Goal: Task Accomplishment & Management: Manage account settings

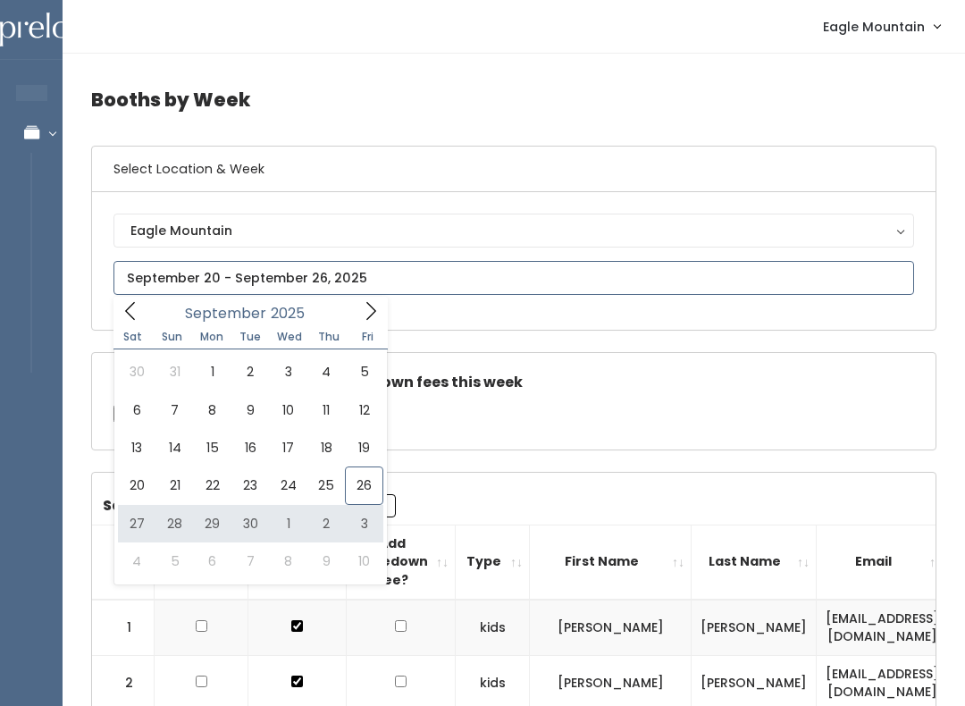
type input "[DATE] to [DATE]"
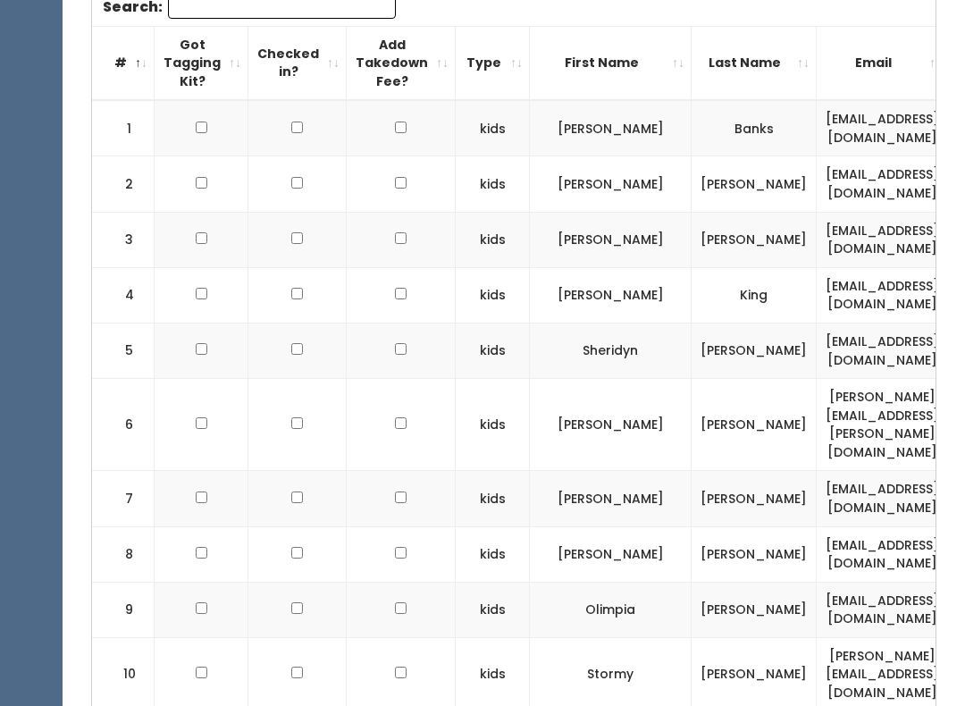
scroll to position [598, 0]
click at [581, 88] on th "First Name" at bounding box center [611, 63] width 162 height 74
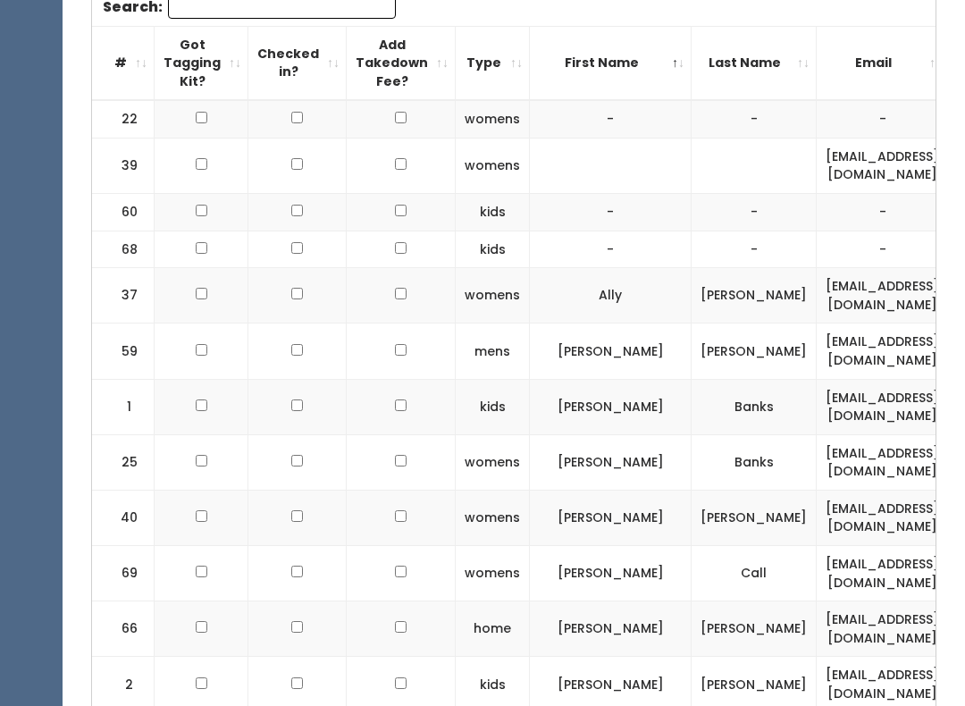
click at [579, 91] on th "First Name" at bounding box center [611, 63] width 162 height 74
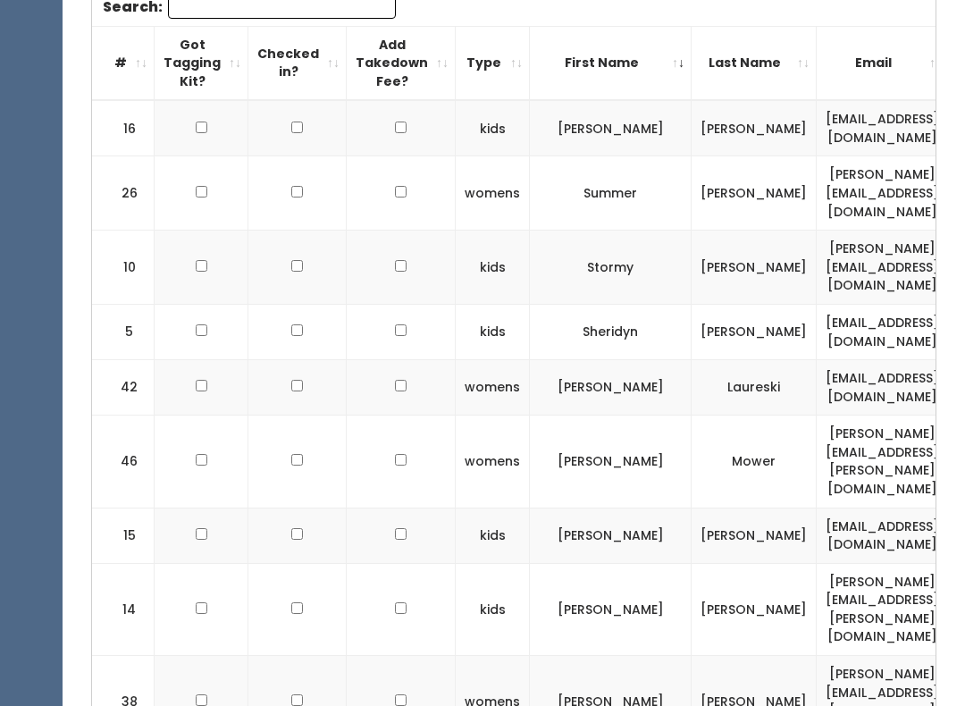
click at [579, 88] on th "First Name" at bounding box center [611, 63] width 162 height 74
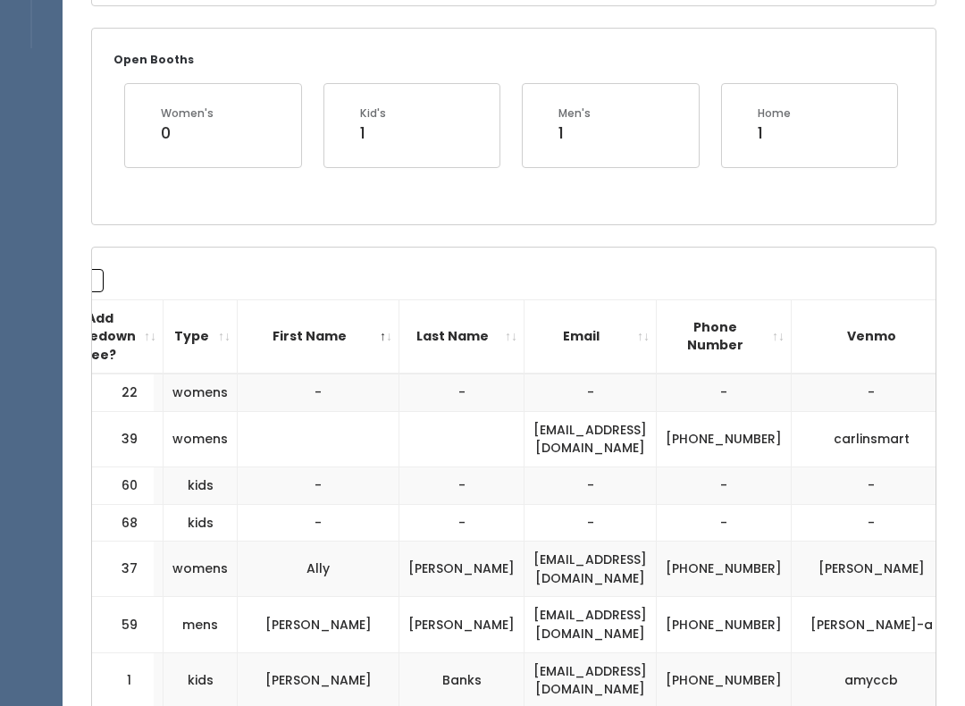
scroll to position [0, 0]
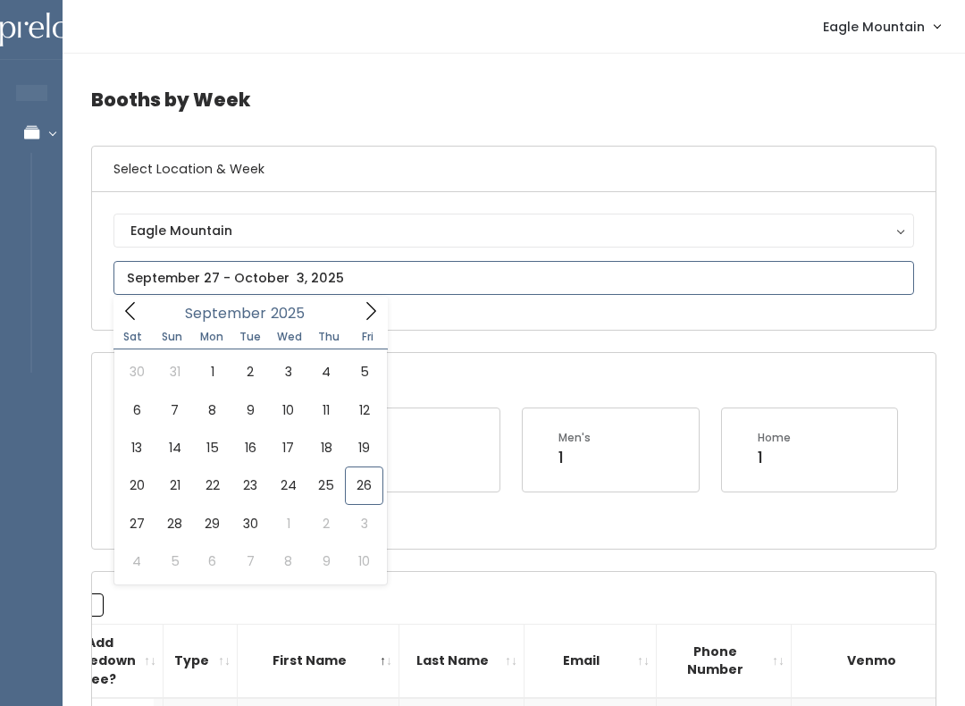
type input "September 27 to October 3"
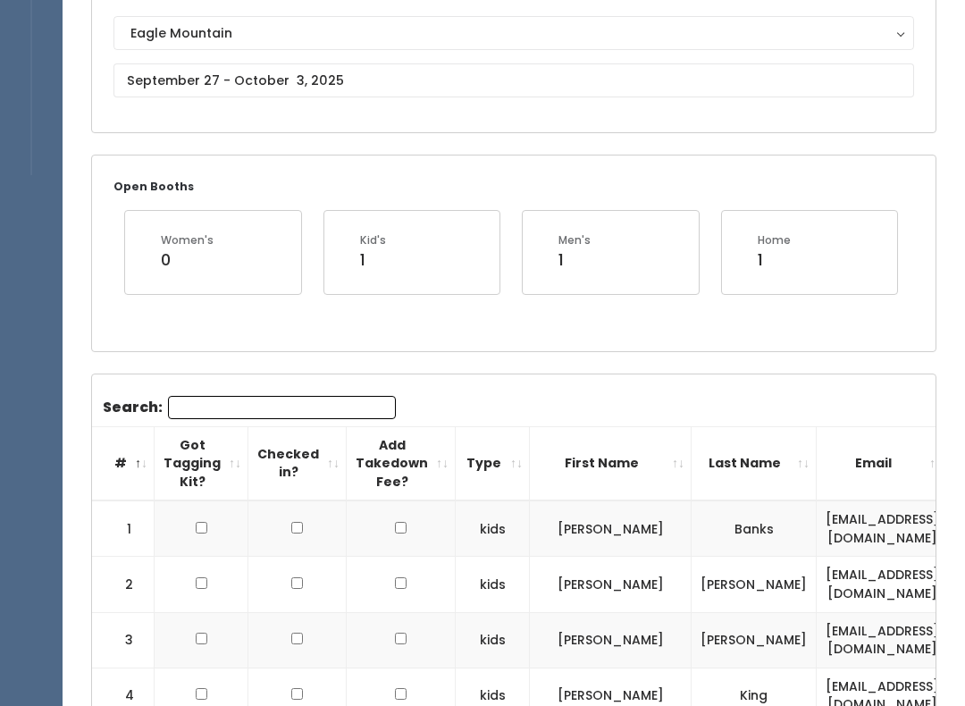
scroll to position [198, 0]
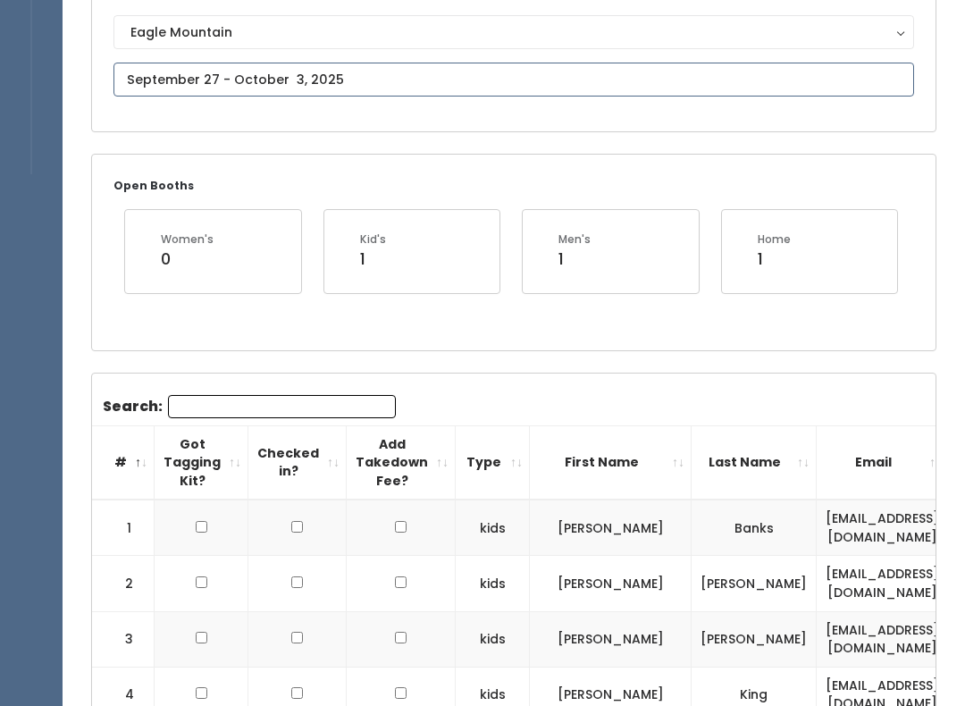
click at [594, 82] on input "text" at bounding box center [514, 80] width 801 height 34
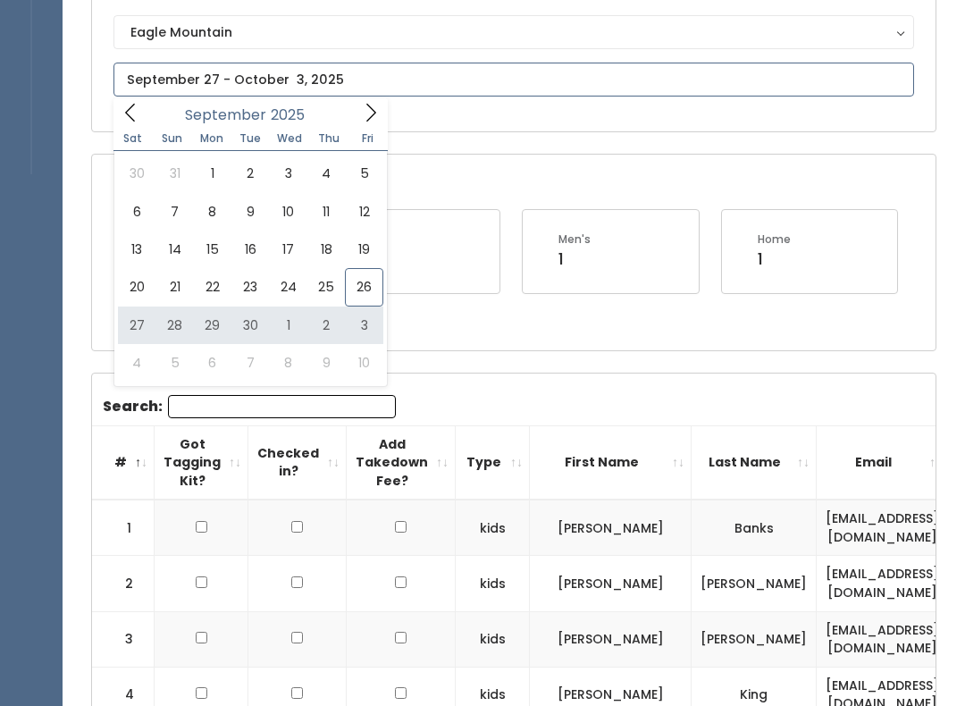
type input "[DATE] to [DATE]"
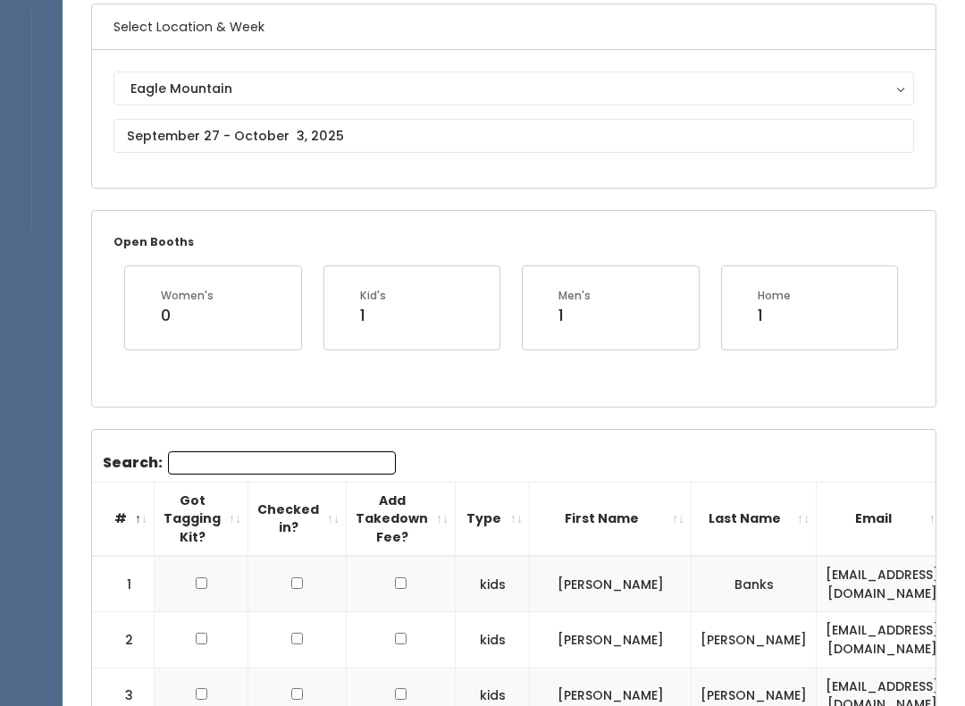
scroll to position [124, 0]
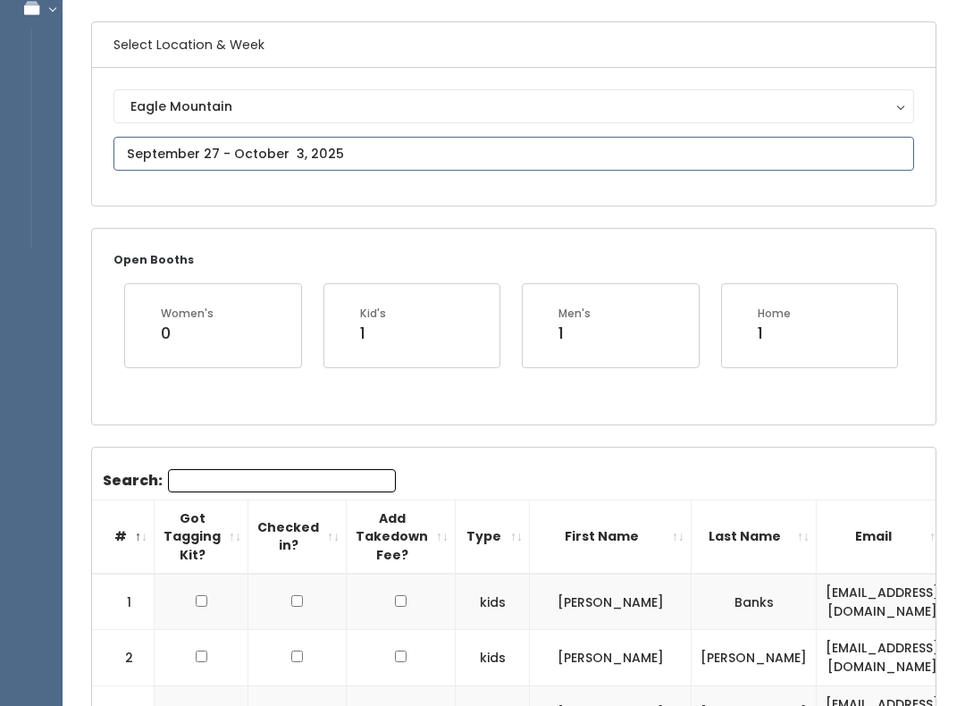
click at [679, 151] on input "text" at bounding box center [514, 154] width 801 height 34
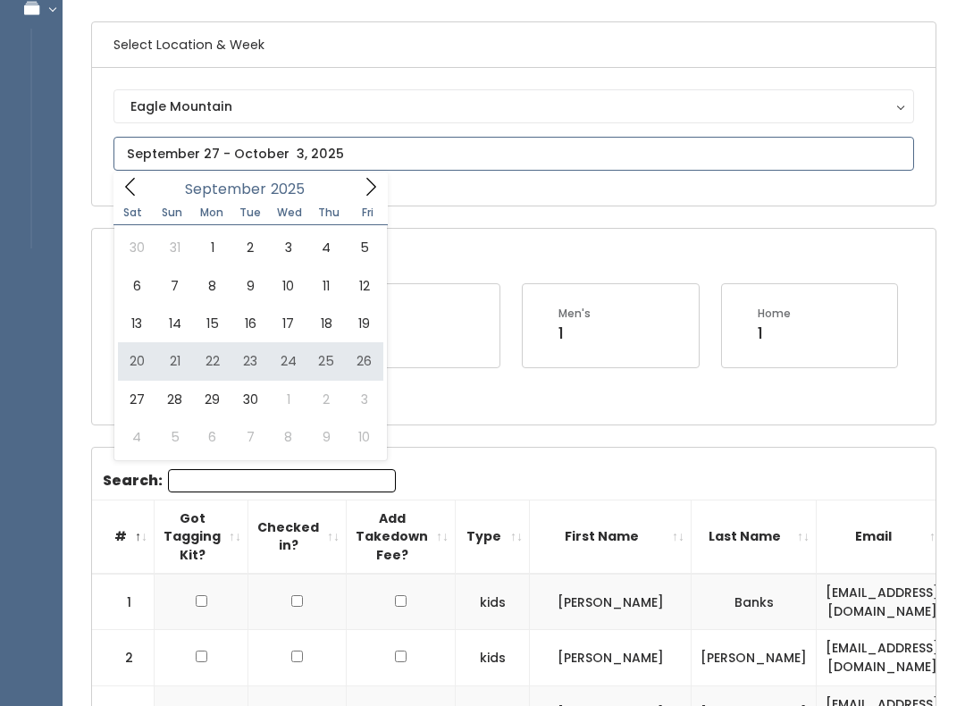
type input "September 20 to September 26"
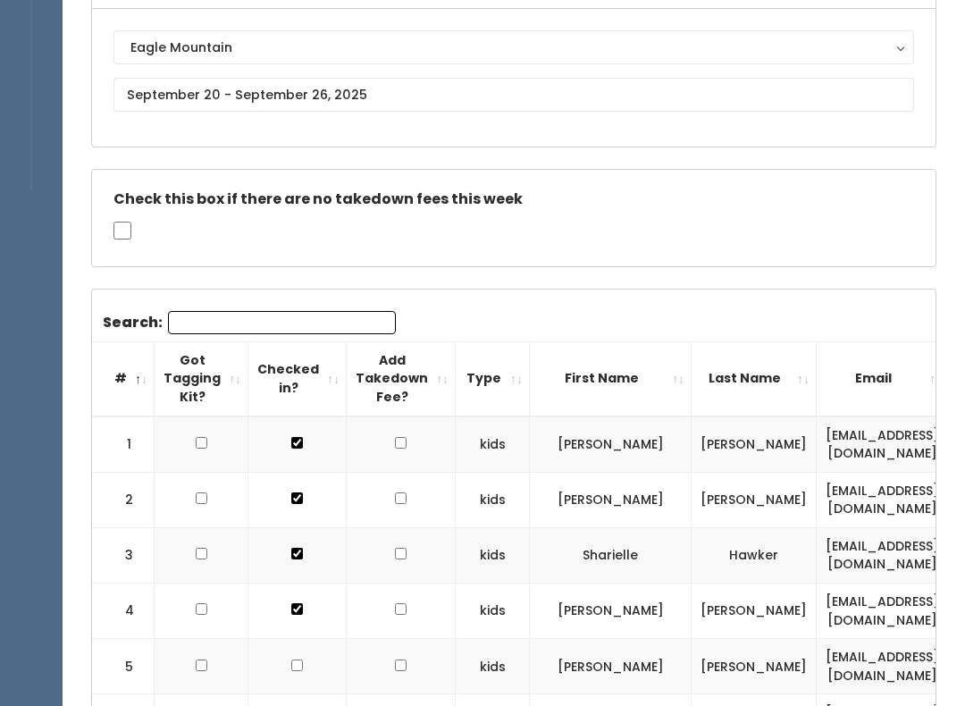
click at [576, 362] on th "First Name" at bounding box center [611, 379] width 162 height 74
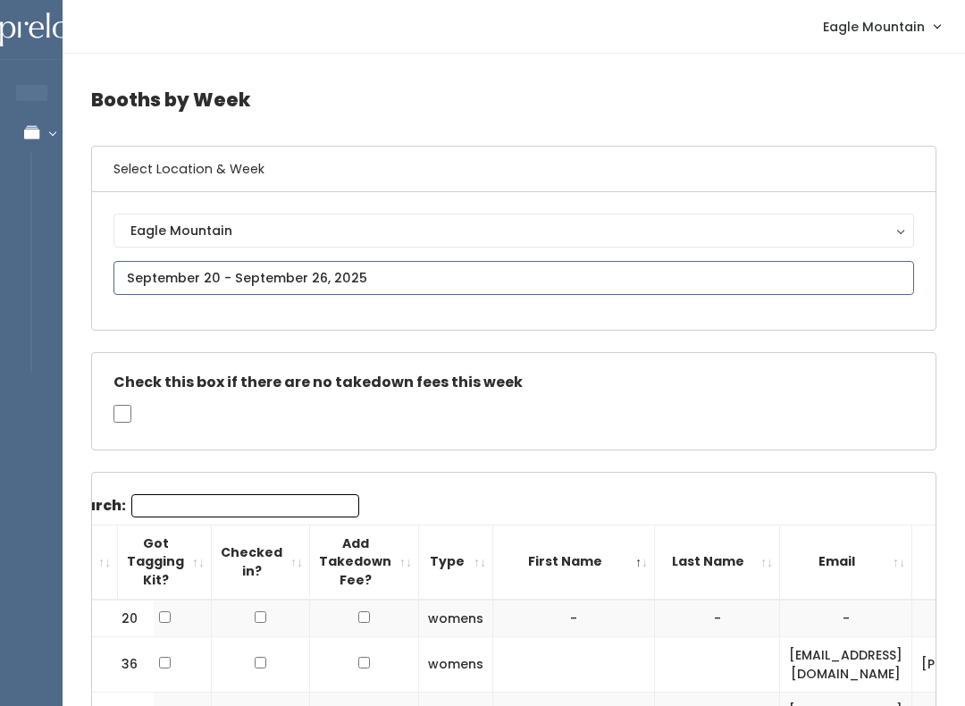
click at [597, 293] on input "text" at bounding box center [514, 278] width 801 height 34
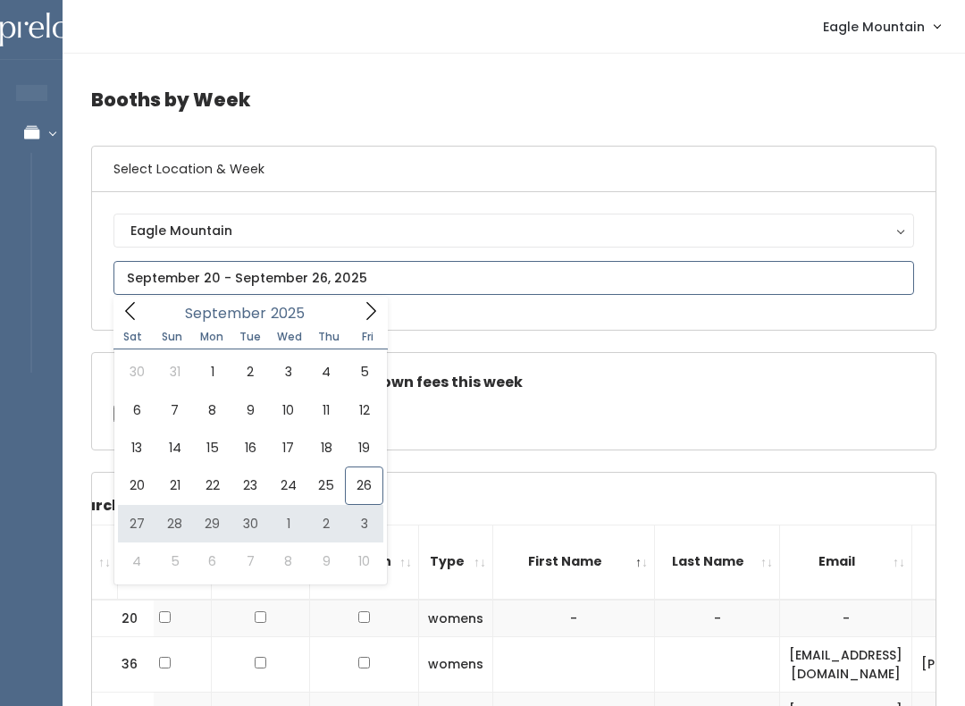
type input "September 27 to October 3"
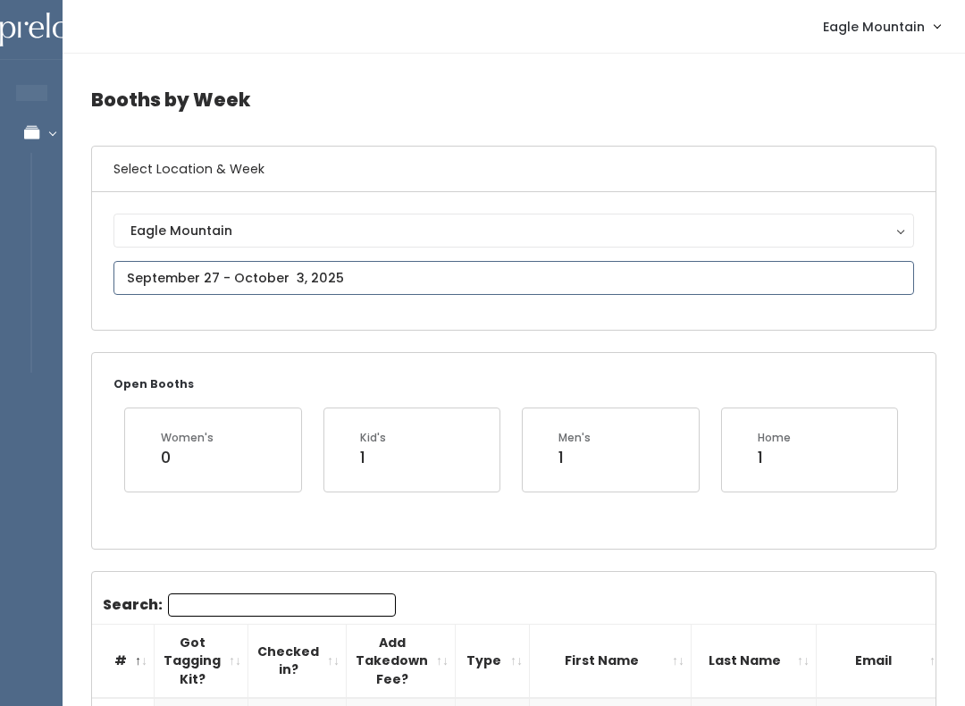
click at [568, 284] on input "text" at bounding box center [514, 278] width 801 height 34
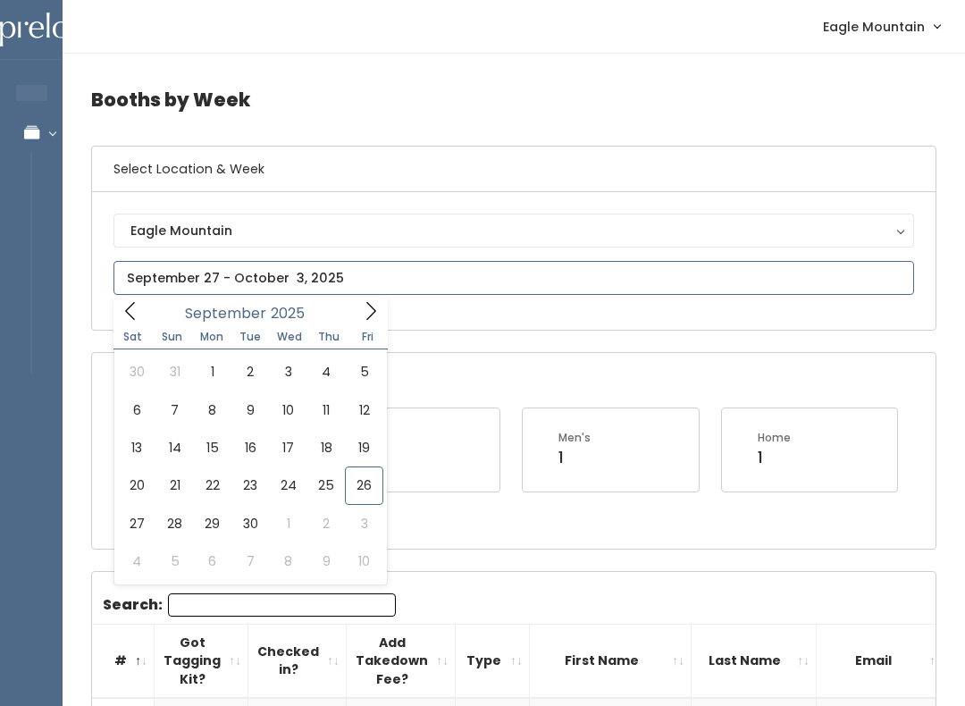
type input "[DATE] to [DATE]"
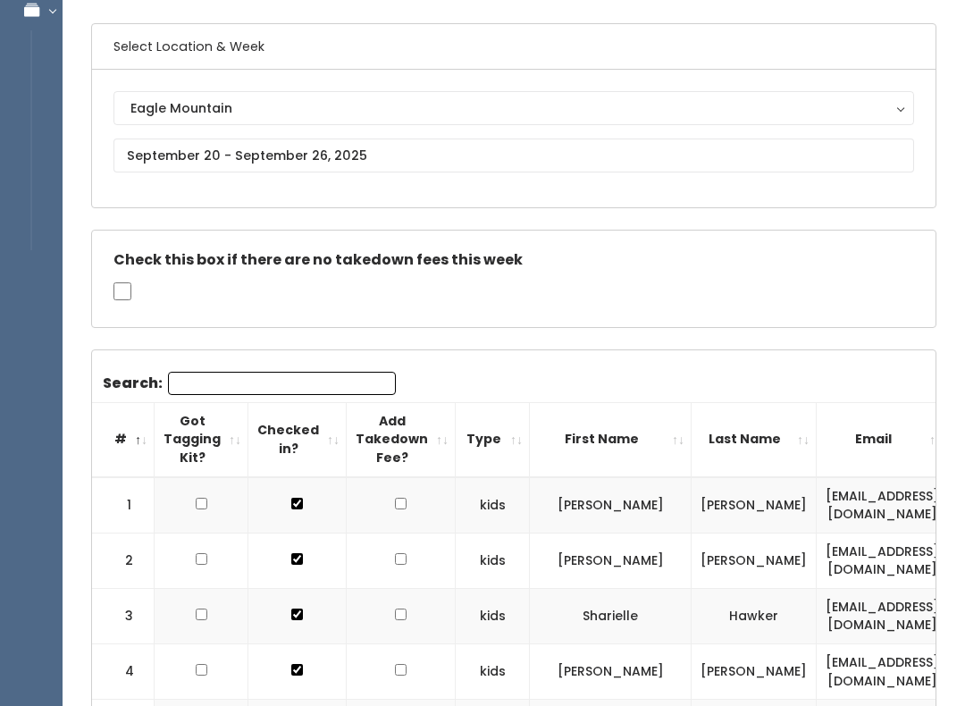
scroll to position [140, 0]
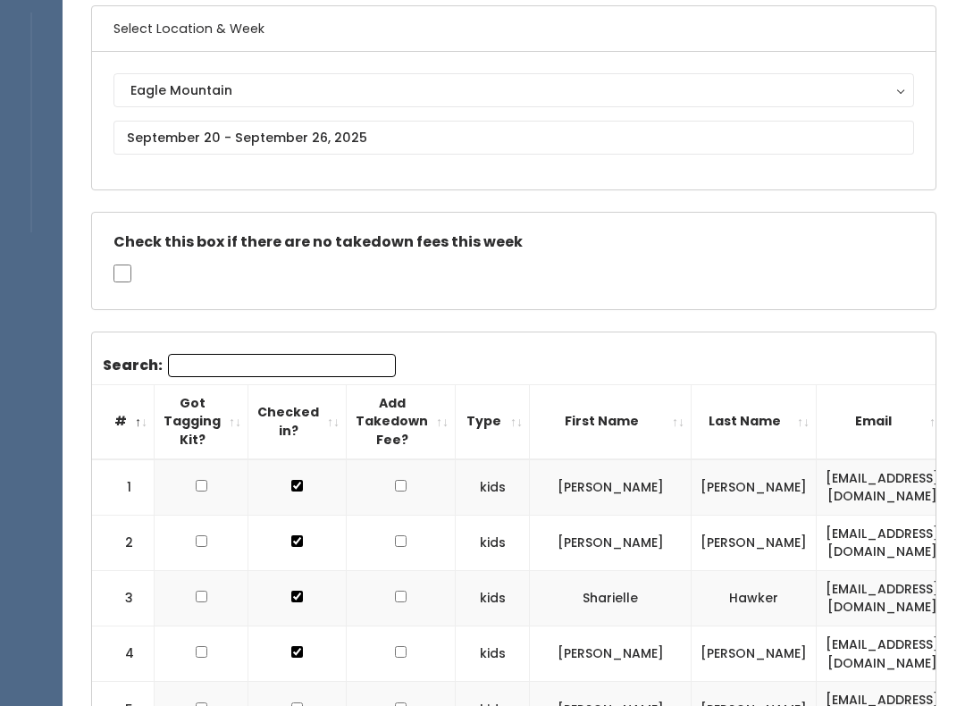
click at [565, 422] on th "First Name" at bounding box center [611, 421] width 162 height 74
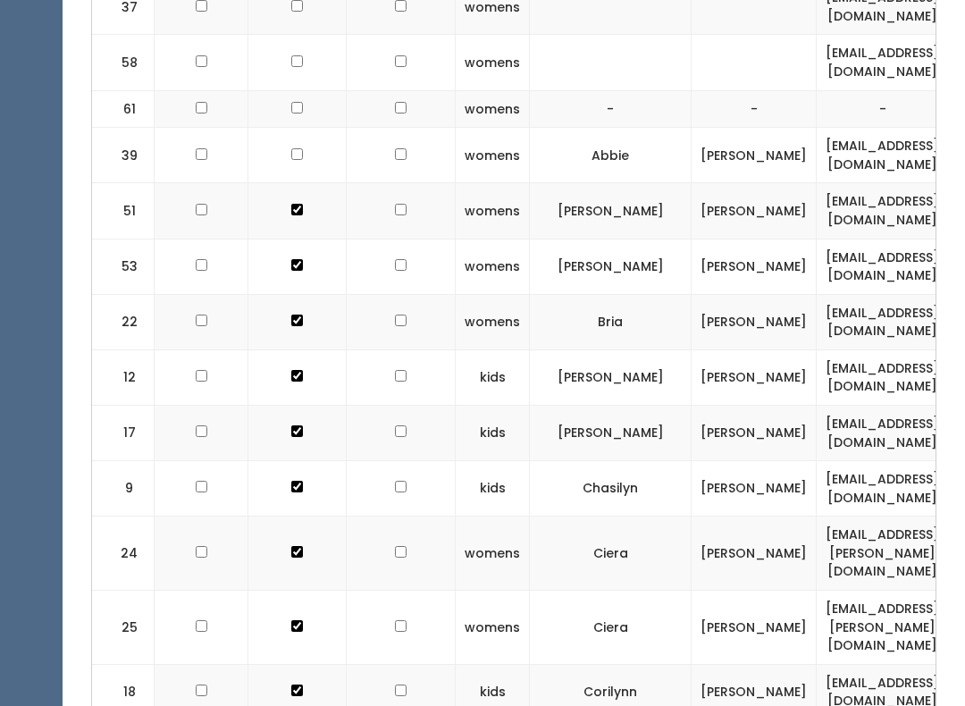
scroll to position [0, 0]
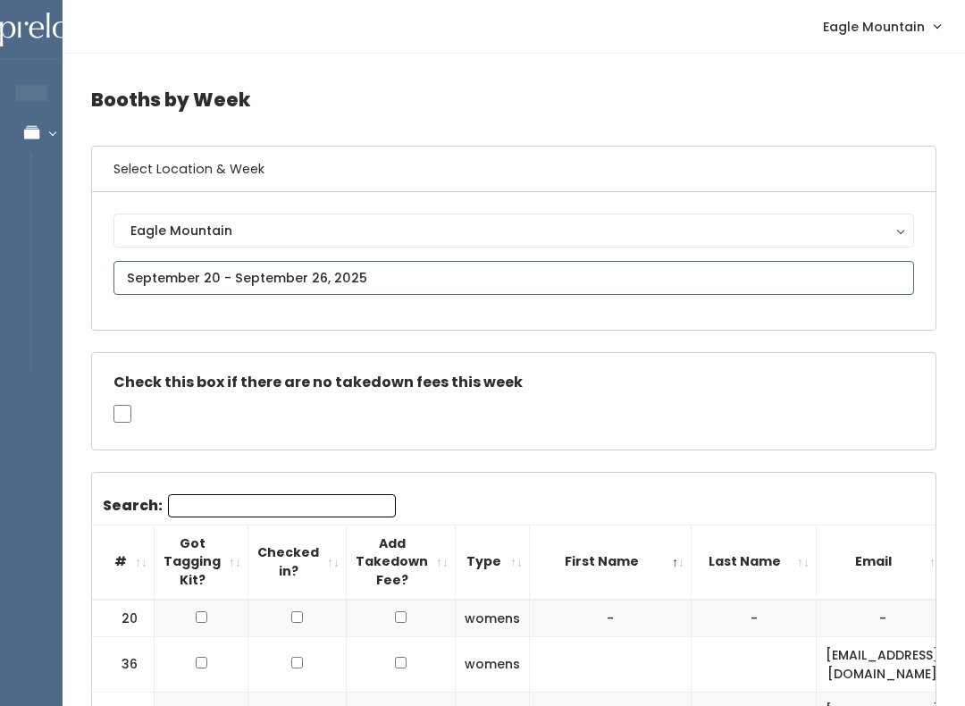
click at [560, 287] on input "text" at bounding box center [514, 278] width 801 height 34
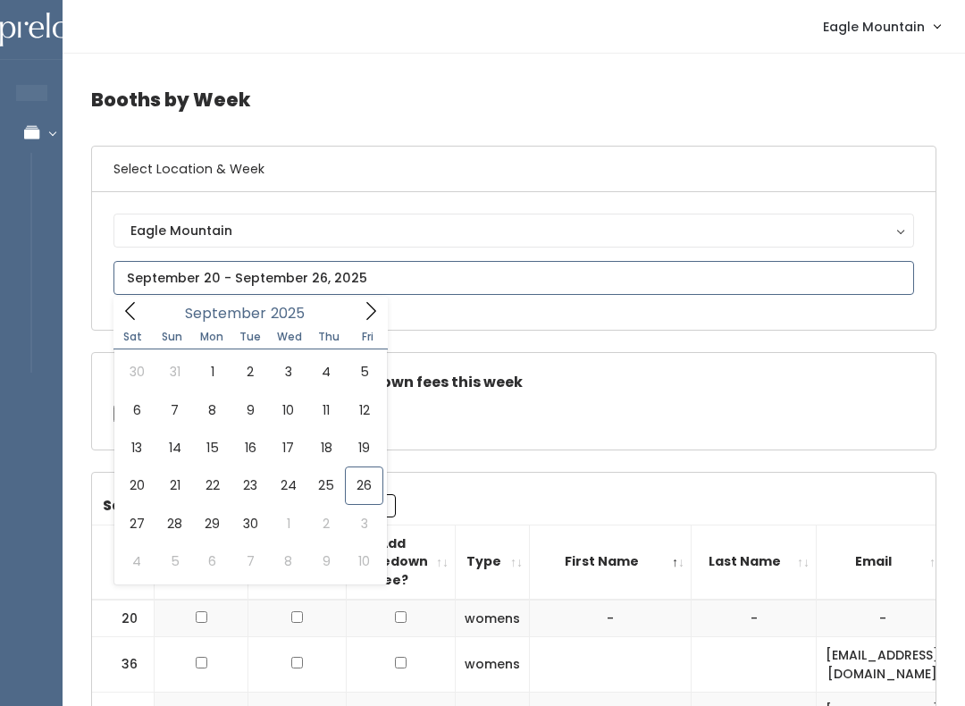
type input "September 27 to October 3"
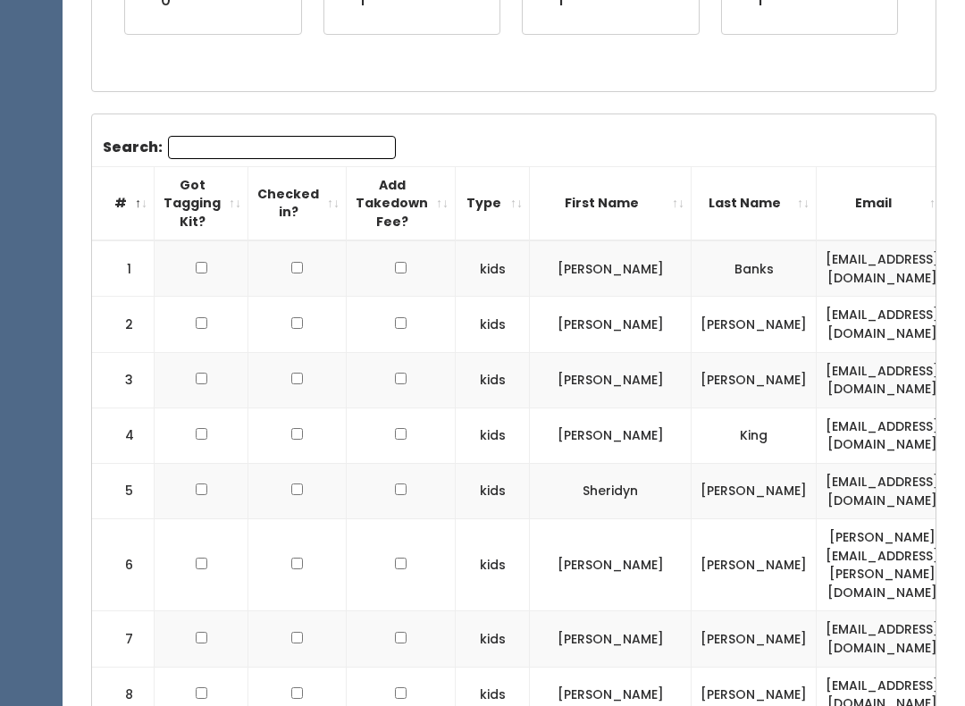
click at [499, 202] on th "Type" at bounding box center [493, 203] width 74 height 74
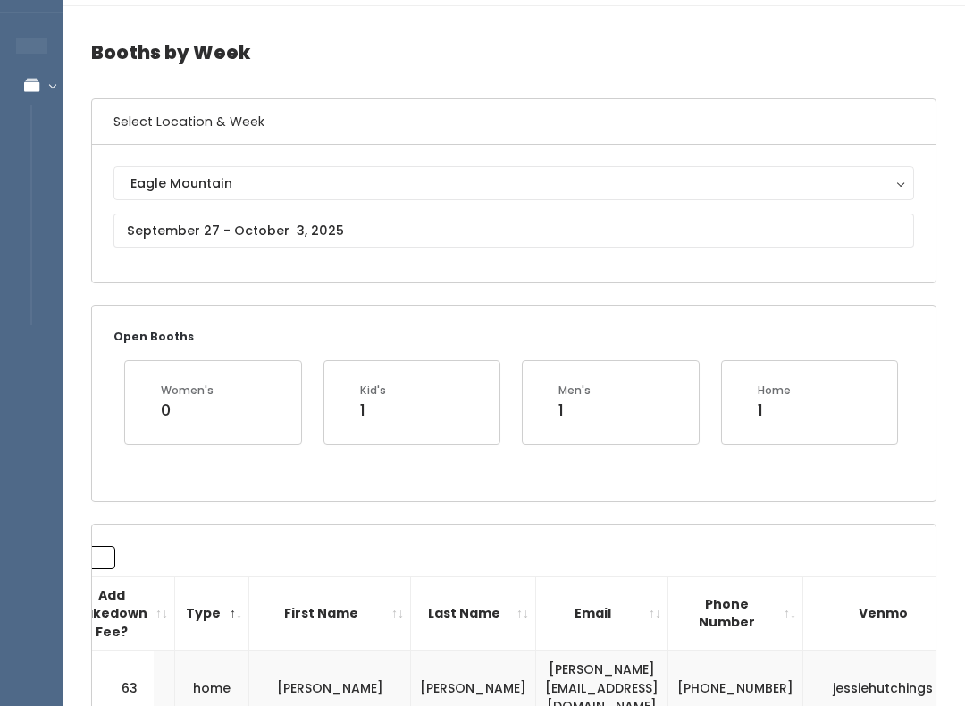
scroll to position [70, 0]
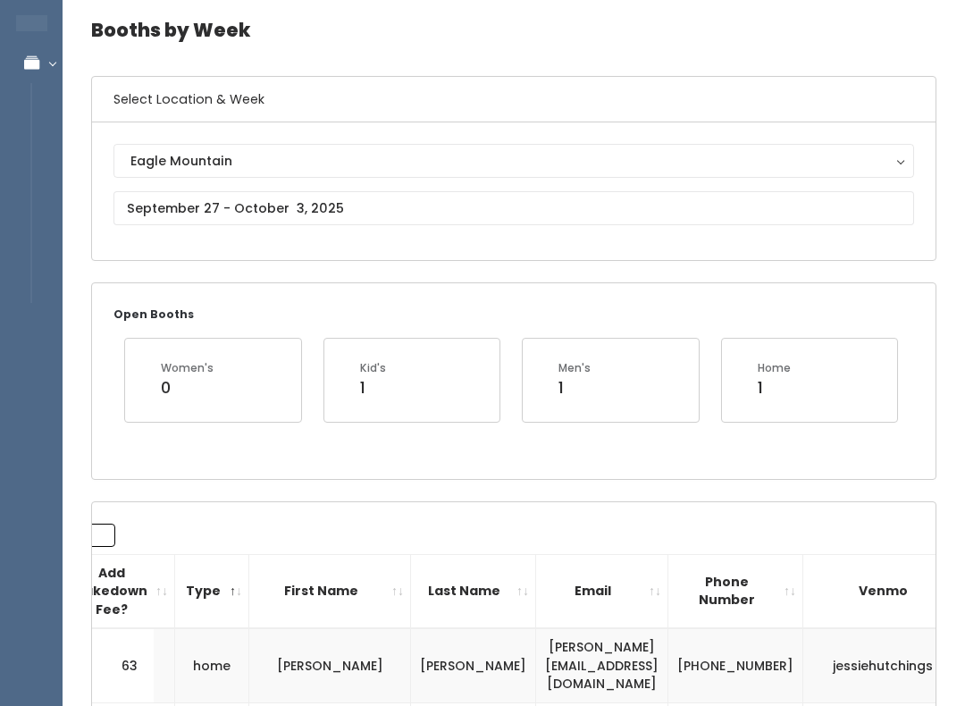
click at [441, 362] on div "Kid's 1" at bounding box center [412, 379] width 133 height 39
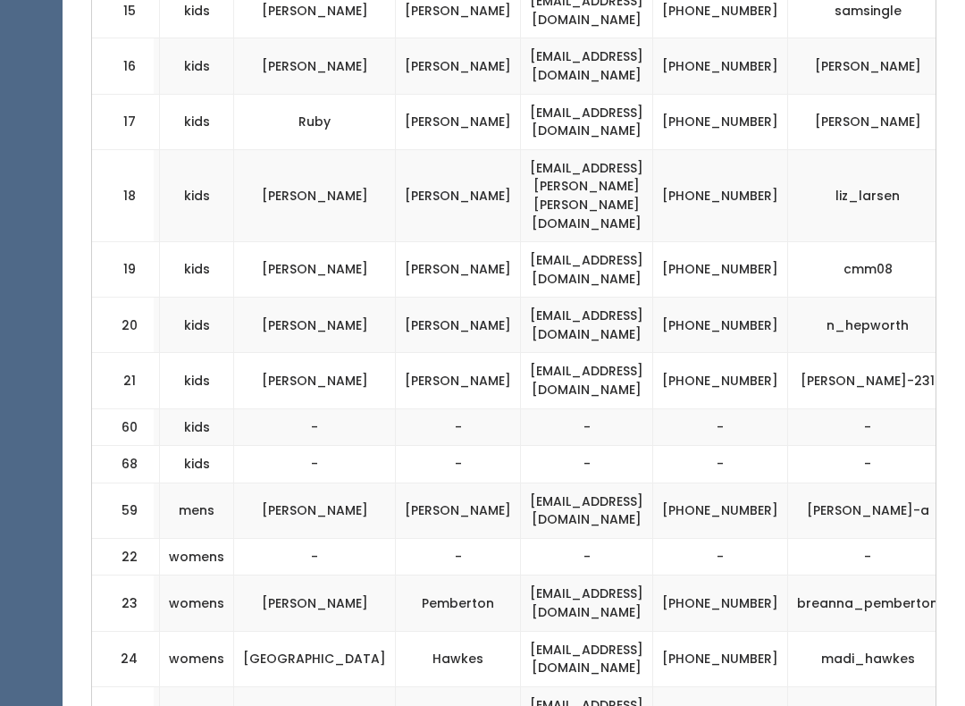
scroll to position [1913, 0]
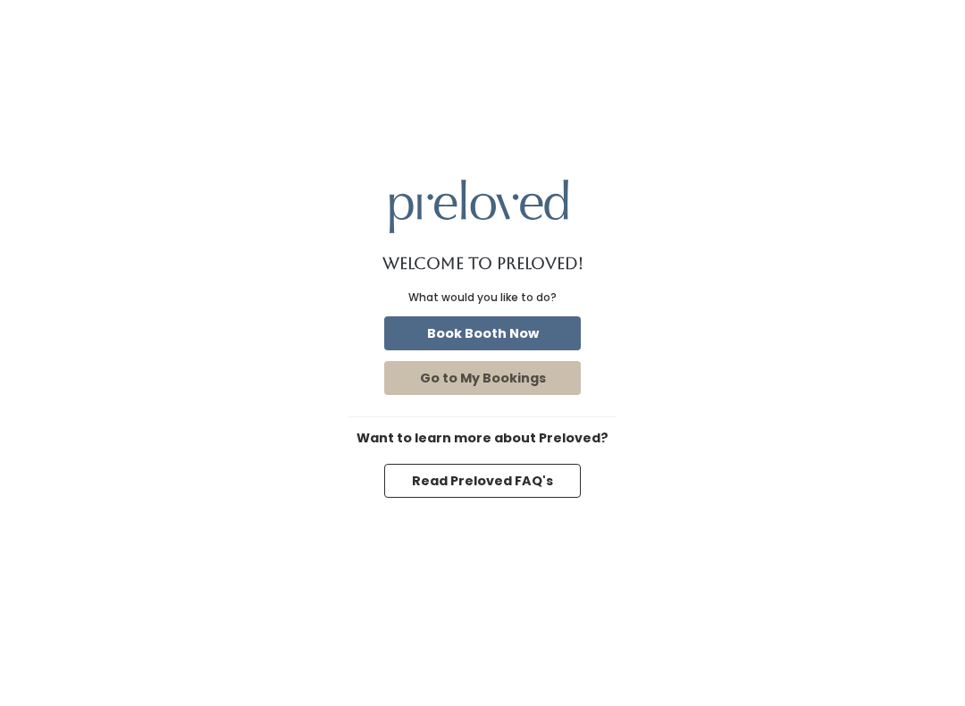
click at [542, 328] on button "Book Booth Now" at bounding box center [482, 333] width 197 height 34
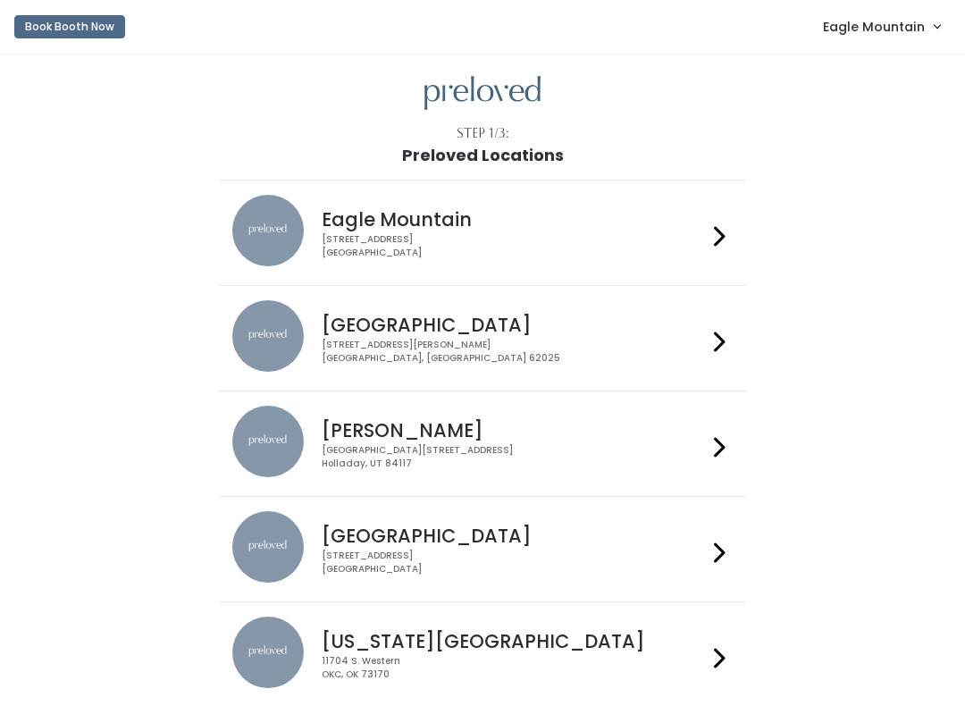
click at [882, 30] on span "Eagle Mountain" at bounding box center [874, 27] width 102 height 20
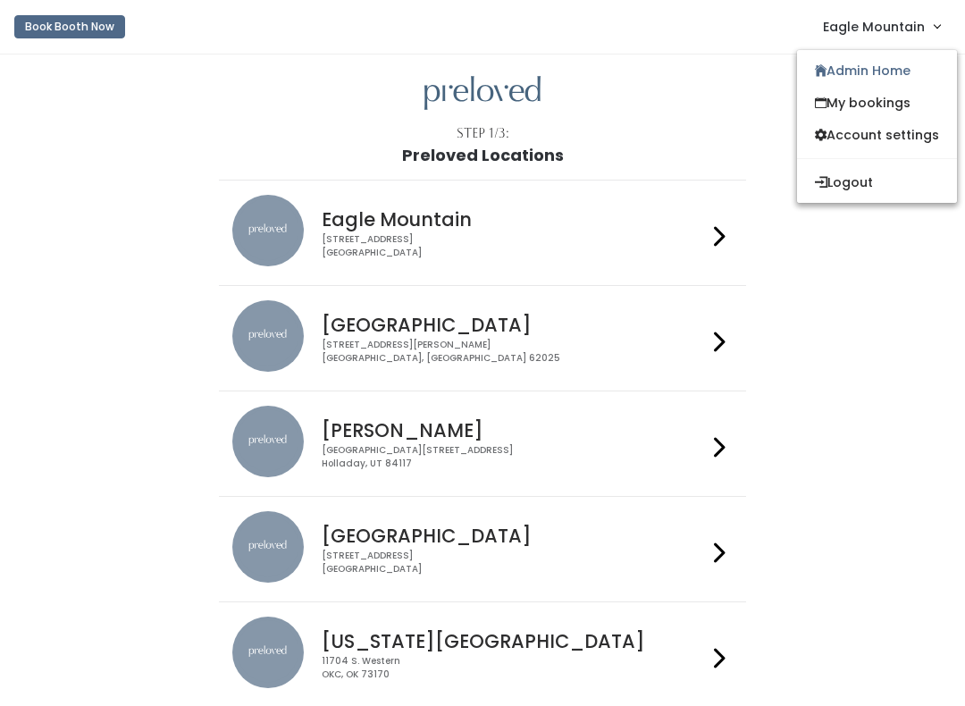
click at [878, 69] on link "Admin Home" at bounding box center [877, 71] width 160 height 32
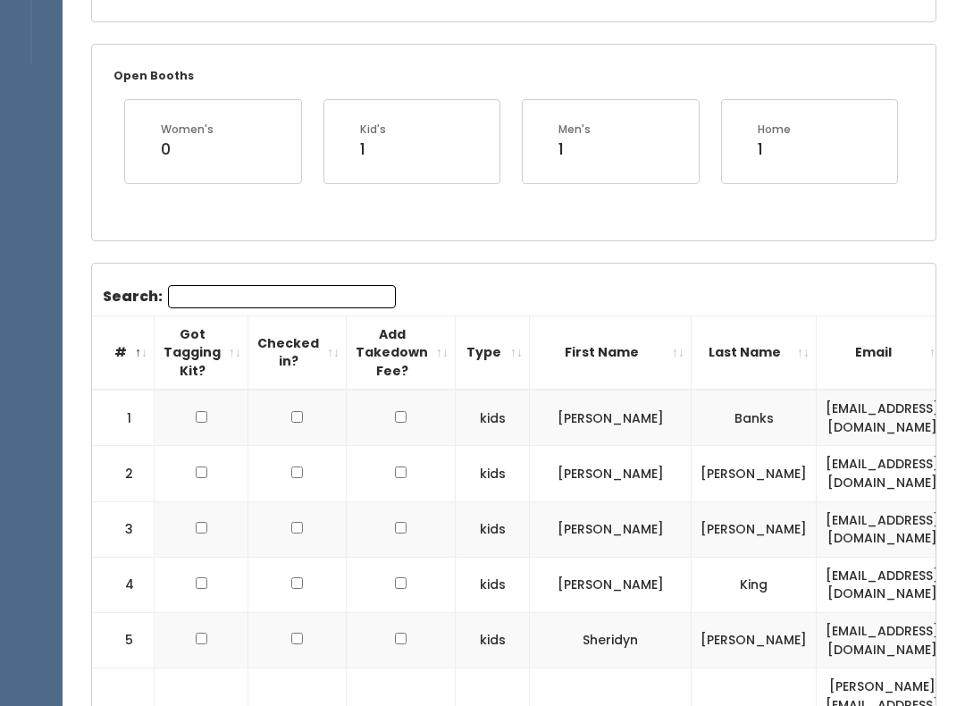
scroll to position [565, 0]
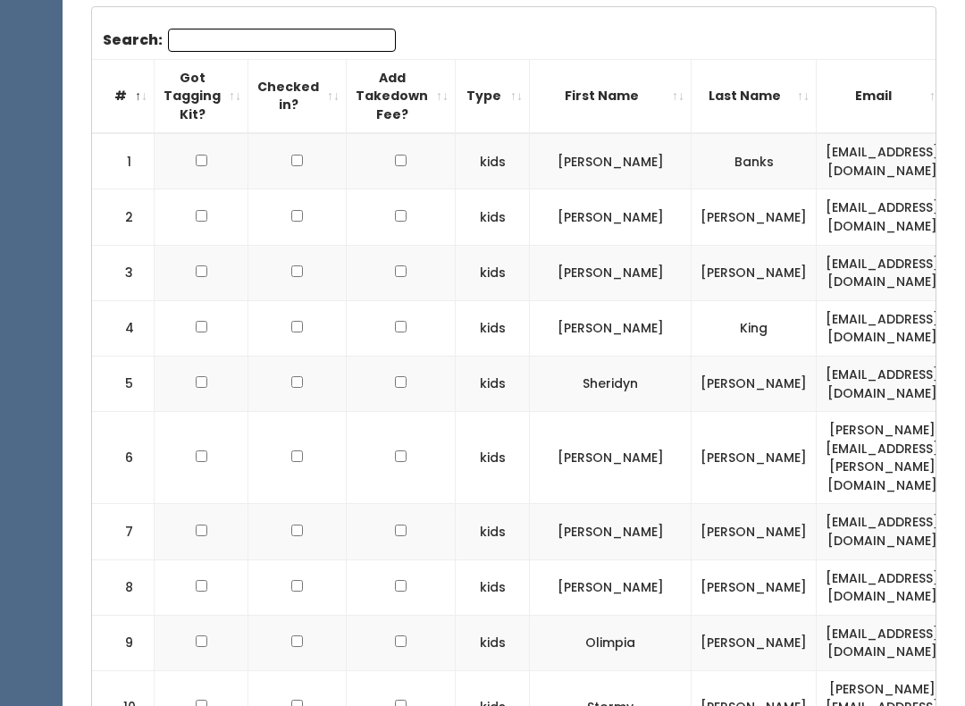
click at [500, 89] on th "Type" at bounding box center [493, 96] width 74 height 74
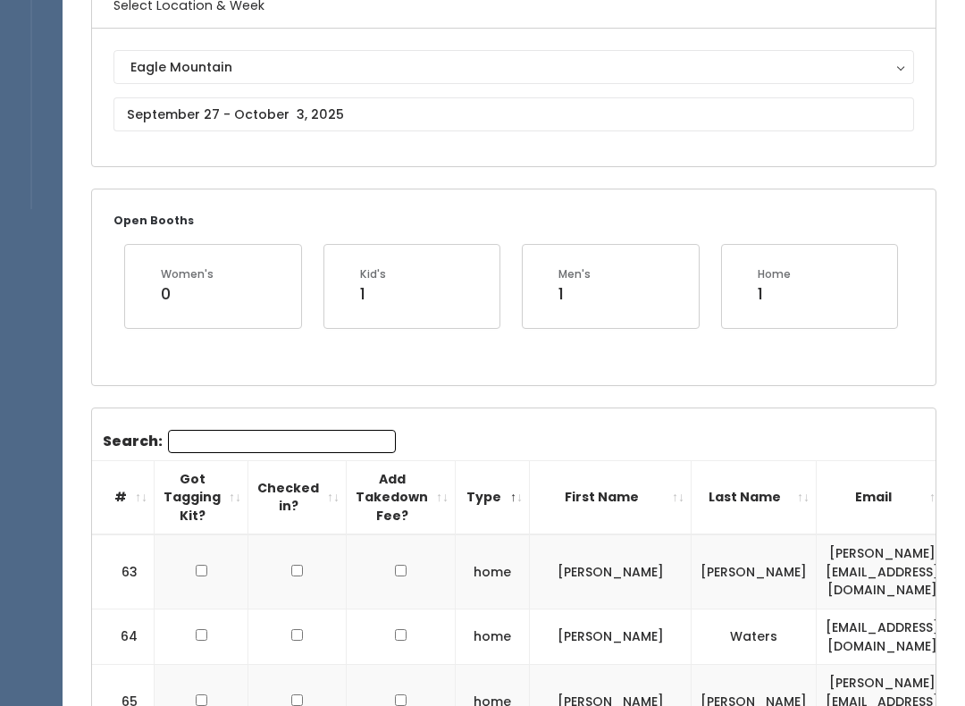
scroll to position [131, 0]
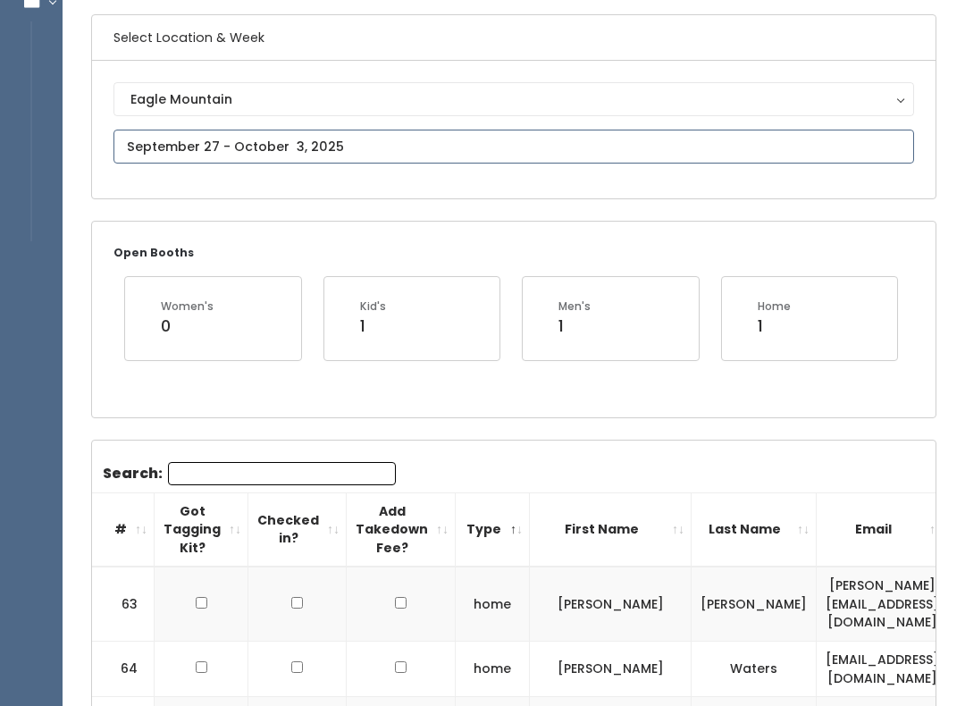
click at [603, 144] on input "text" at bounding box center [514, 147] width 801 height 34
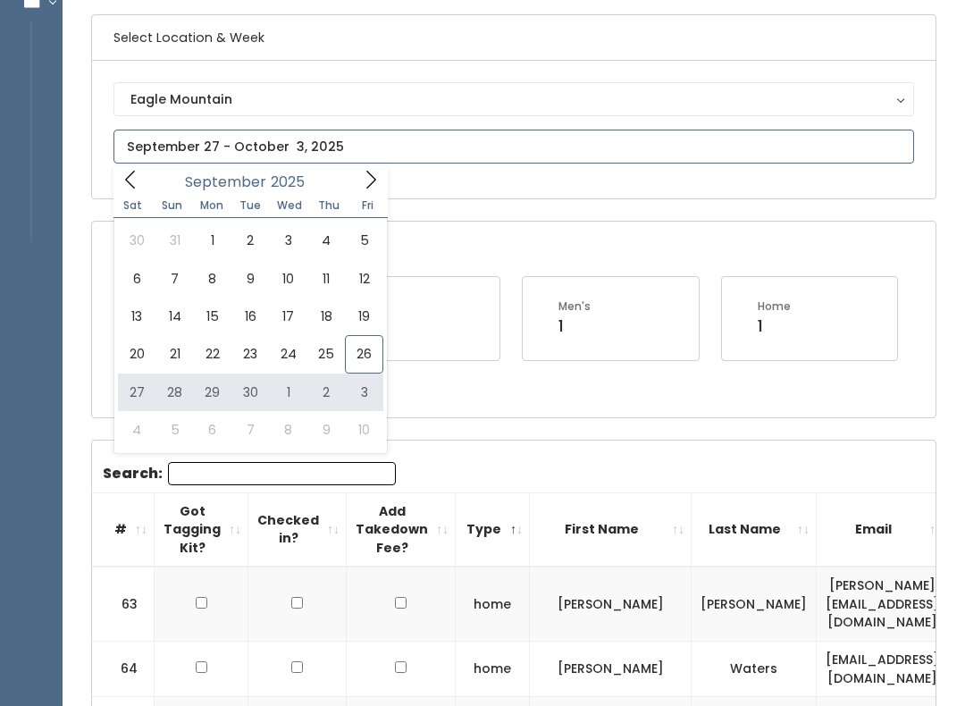
type input "[DATE] to [DATE]"
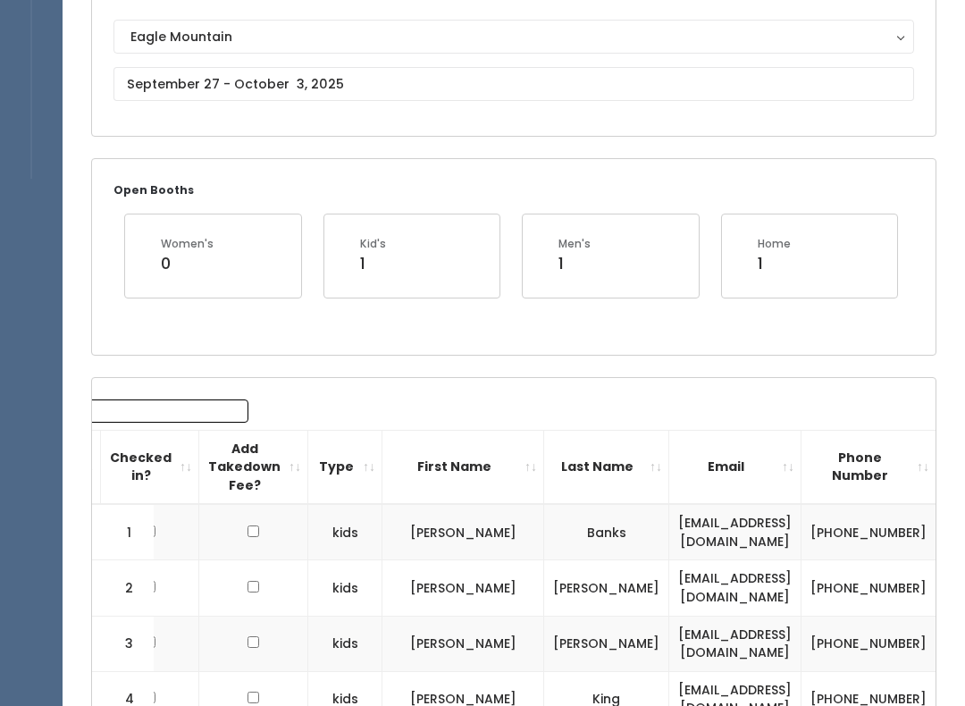
scroll to position [208, 0]
